Goal: Use online tool/utility: Utilize a website feature to perform a specific function

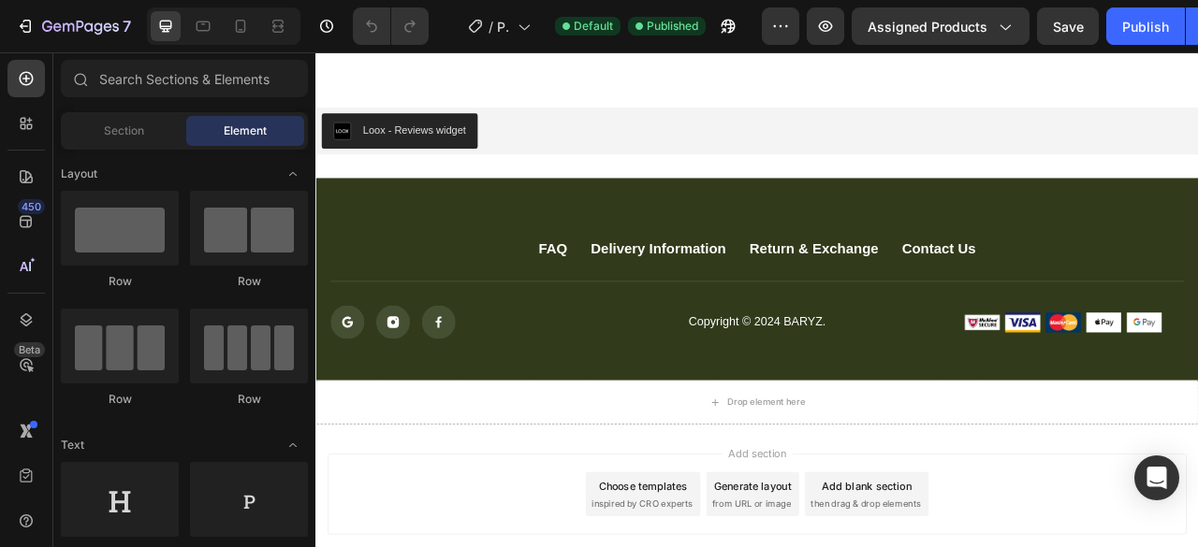
scroll to position [8769, 0]
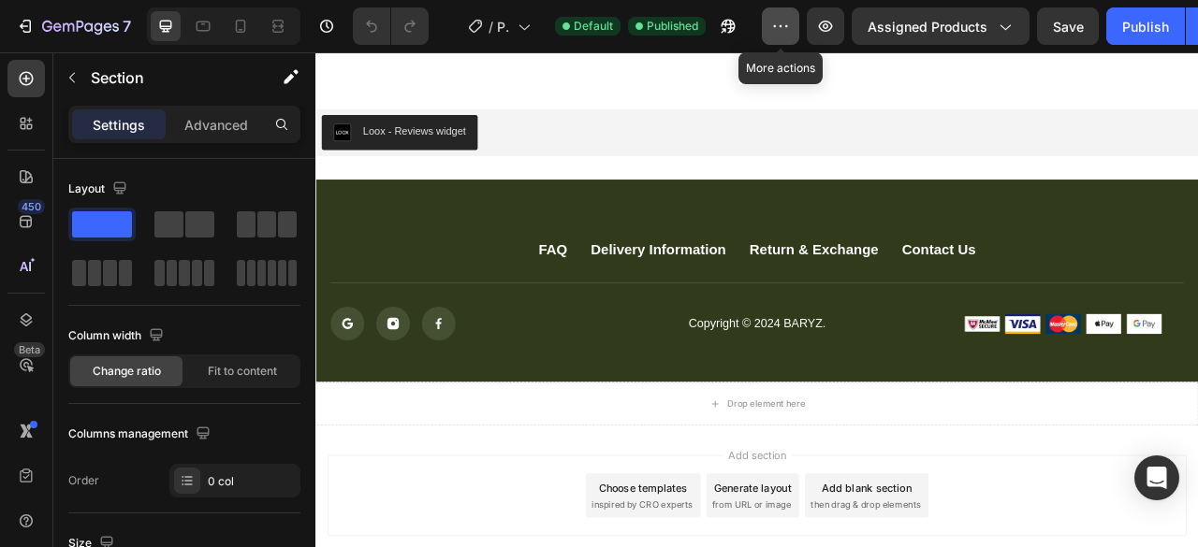
click at [791, 29] on button "button" at bounding box center [780, 25] width 37 height 37
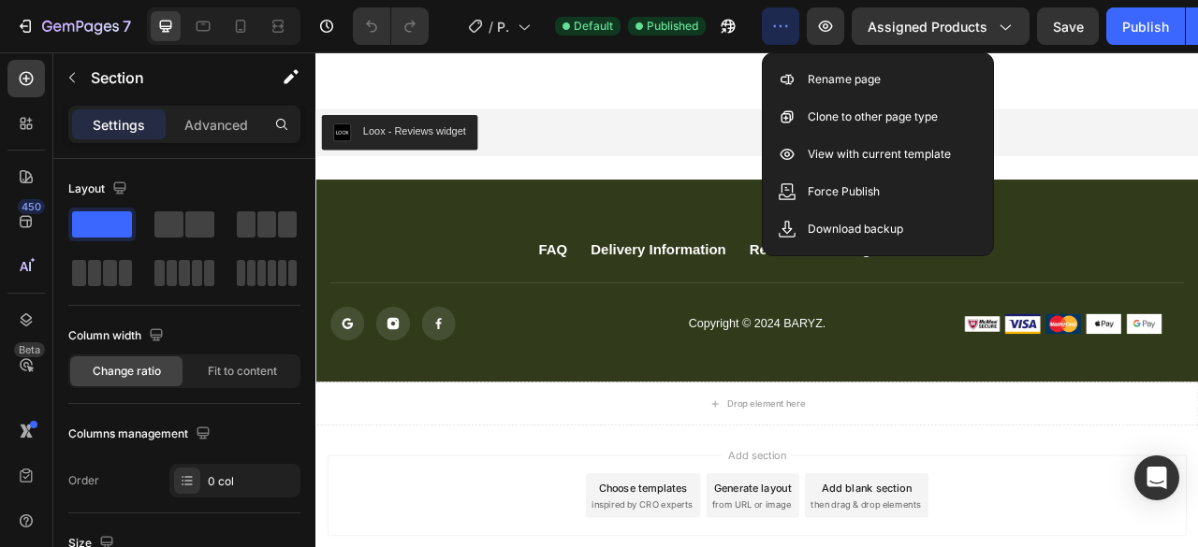
click at [791, 29] on button "button" at bounding box center [780, 25] width 37 height 37
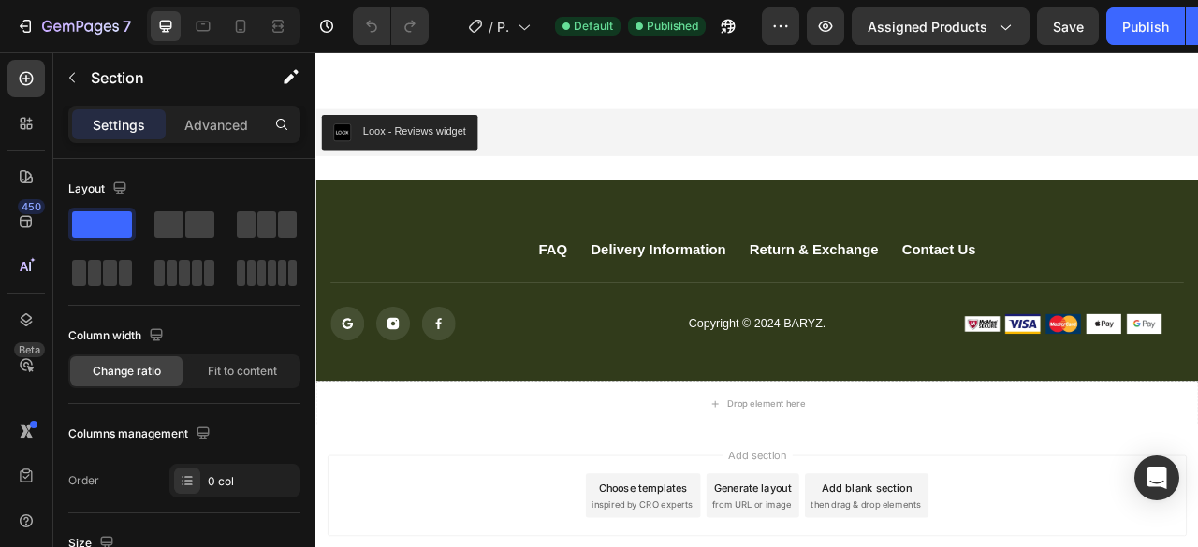
scroll to position [8934, 0]
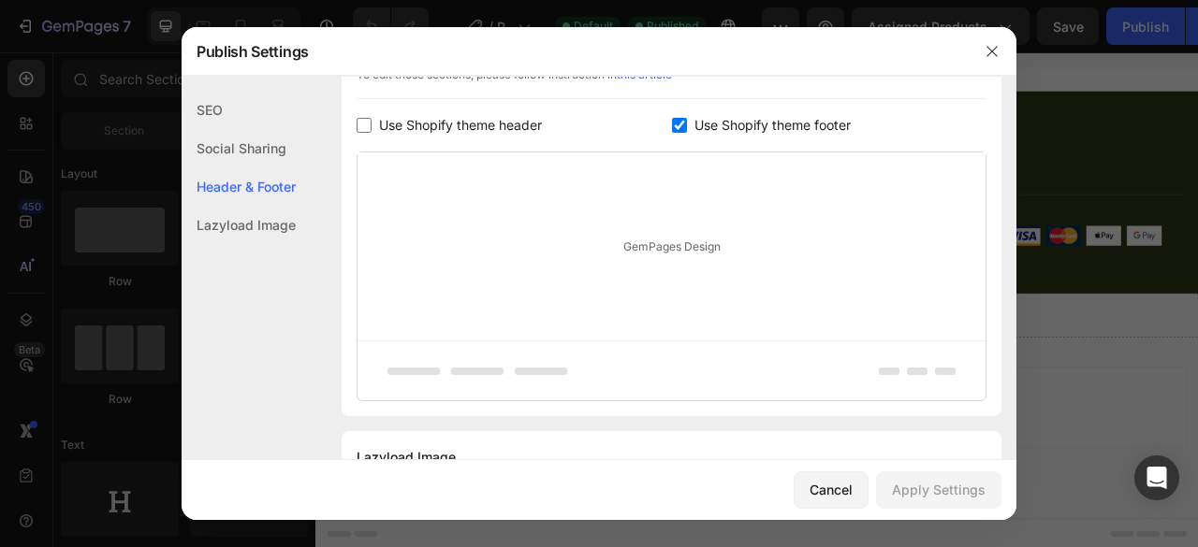
scroll to position [342, 0]
click at [367, 121] on input "checkbox" at bounding box center [363, 124] width 15 height 15
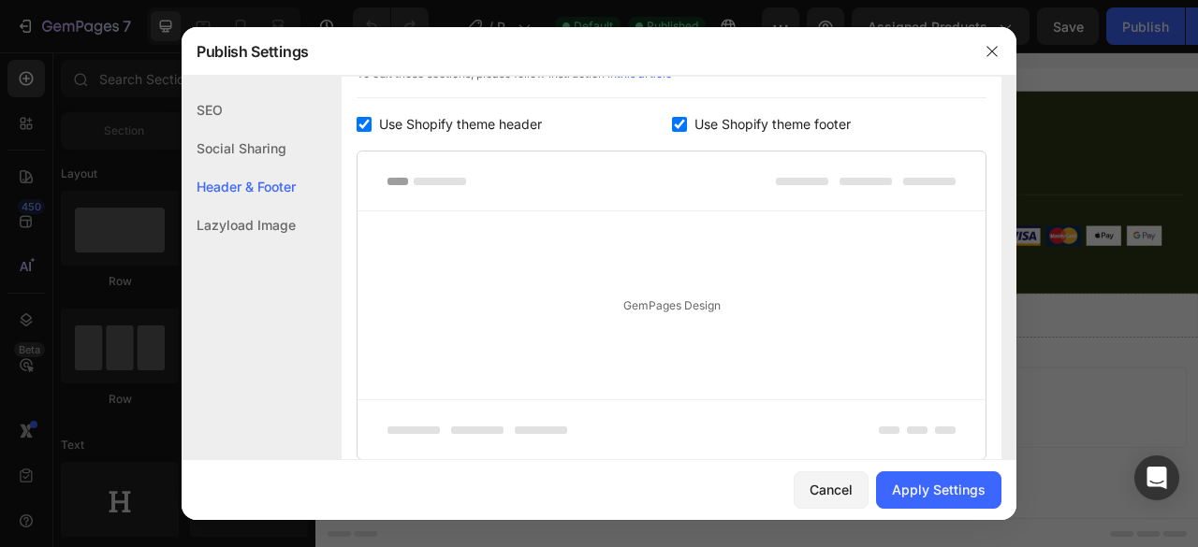
click at [367, 121] on input "checkbox" at bounding box center [363, 124] width 15 height 15
checkbox input "false"
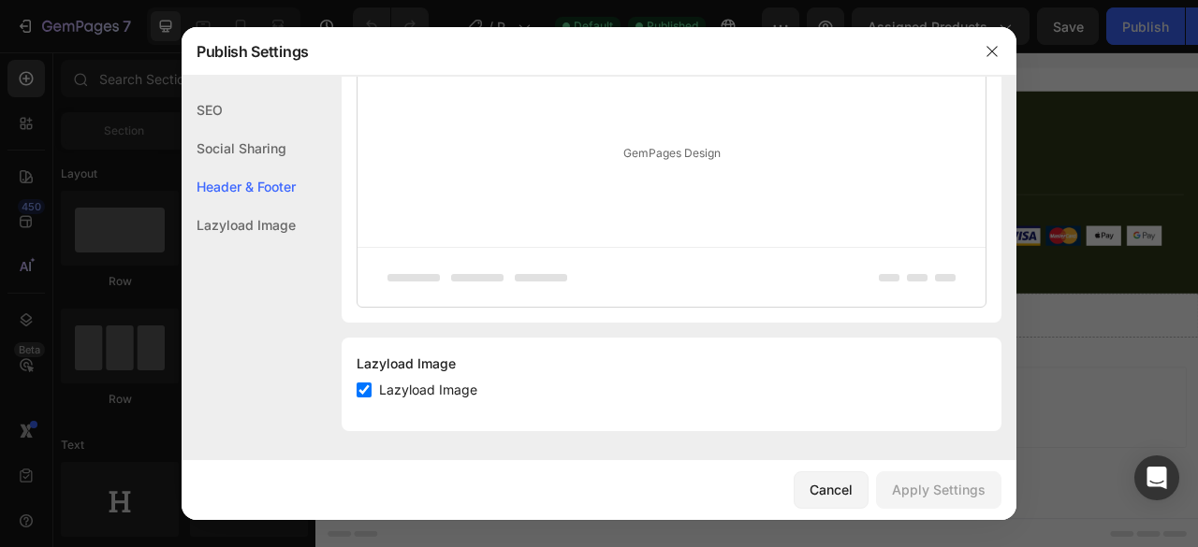
scroll to position [330, 0]
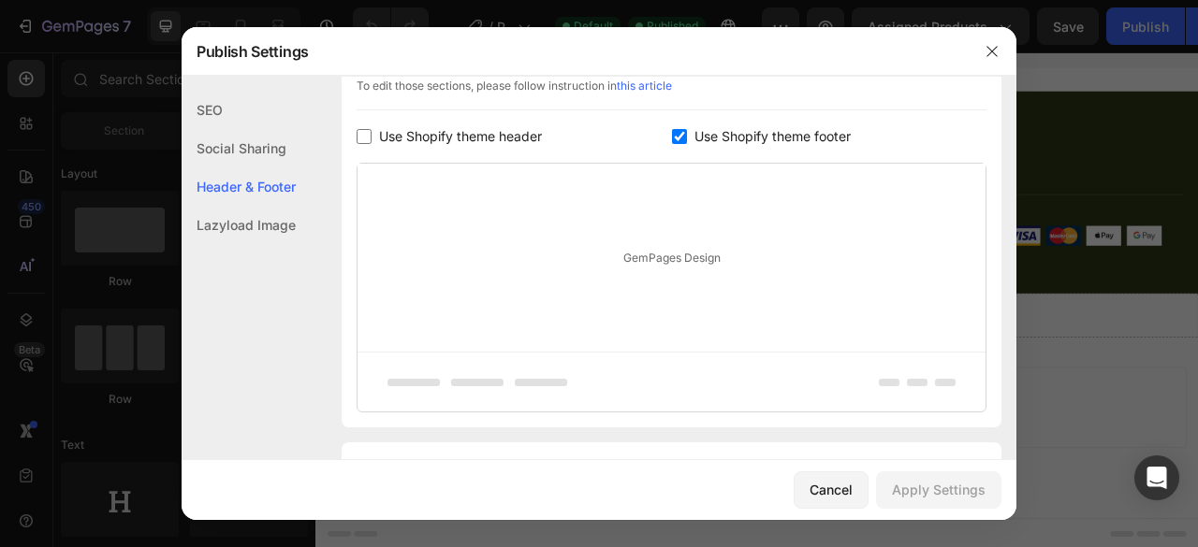
click at [513, 382] on icon at bounding box center [477, 382] width 180 height 7
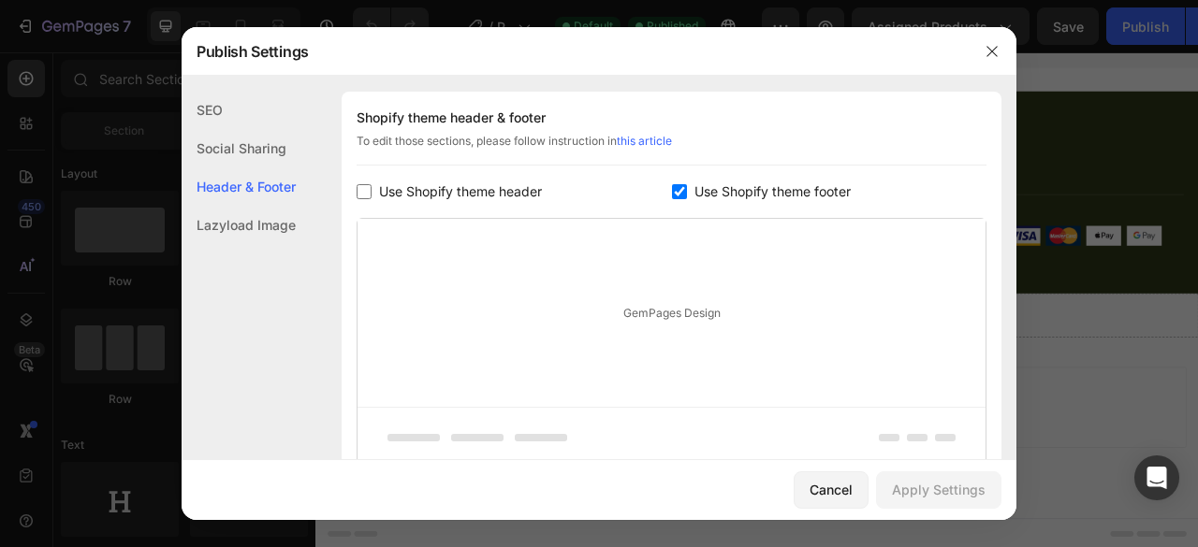
scroll to position [274, 0]
click at [992, 61] on button "button" at bounding box center [992, 51] width 30 height 30
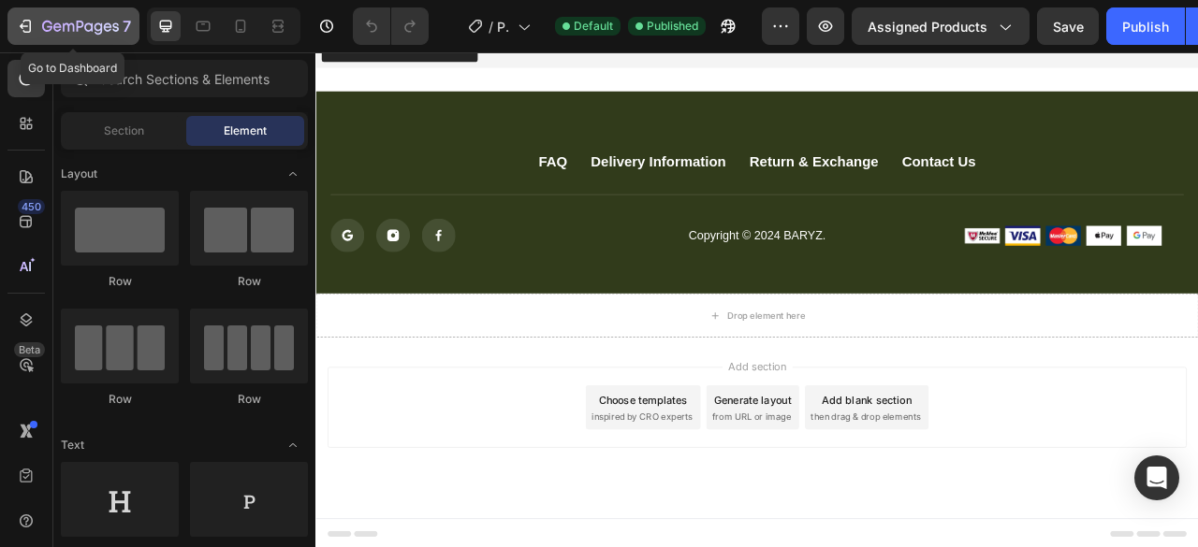
click at [36, 18] on div "7" at bounding box center [73, 26] width 115 height 22
